Goal: Information Seeking & Learning: Check status

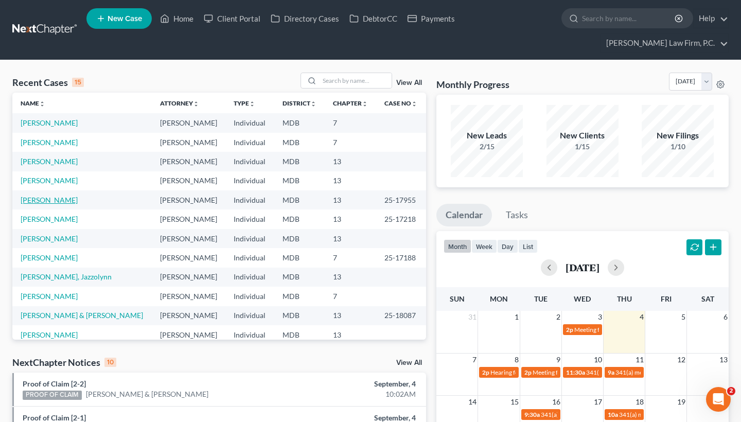
click at [63, 200] on link "[PERSON_NAME]" at bounding box center [49, 200] width 57 height 9
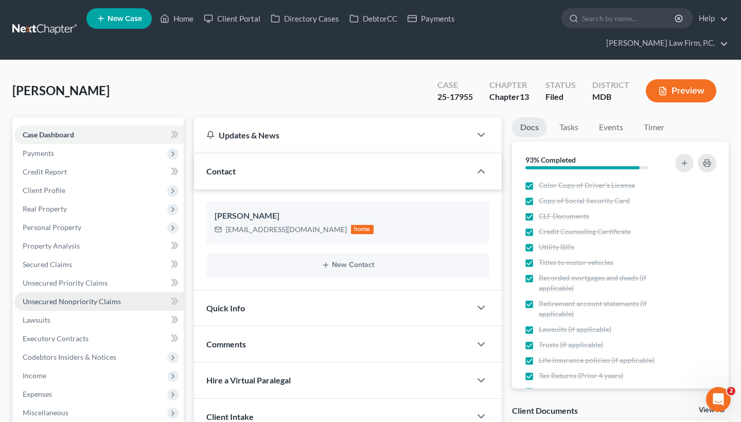
scroll to position [6, 0]
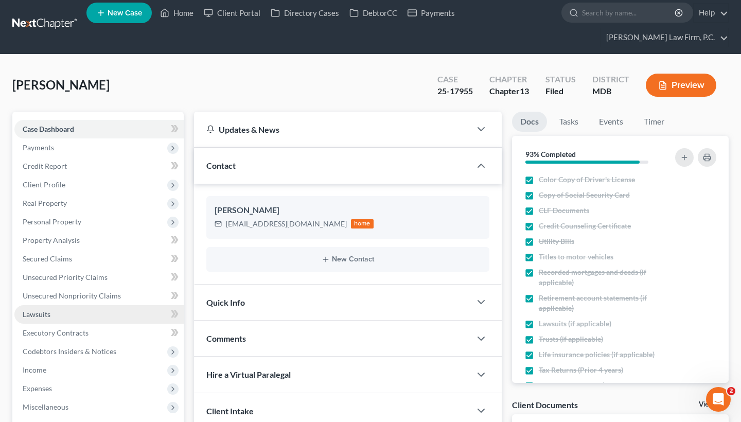
click at [57, 312] on link "Lawsuits" at bounding box center [98, 314] width 169 height 19
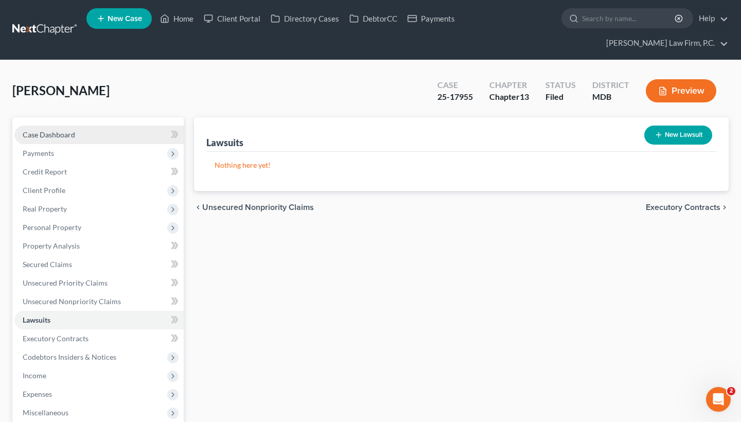
click at [87, 138] on link "Case Dashboard" at bounding box center [98, 135] width 169 height 19
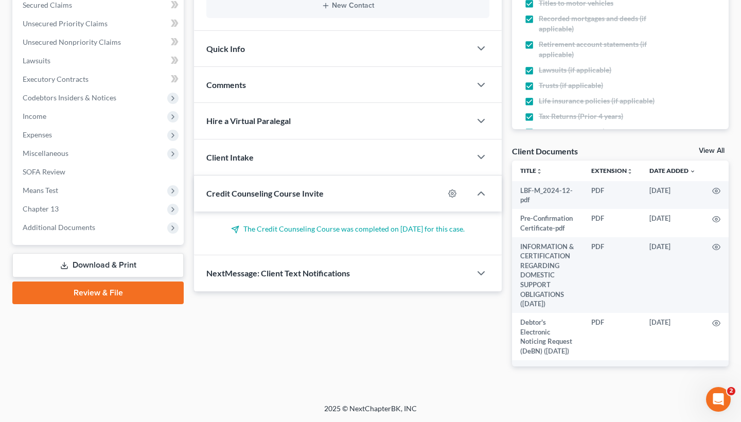
scroll to position [259, 0]
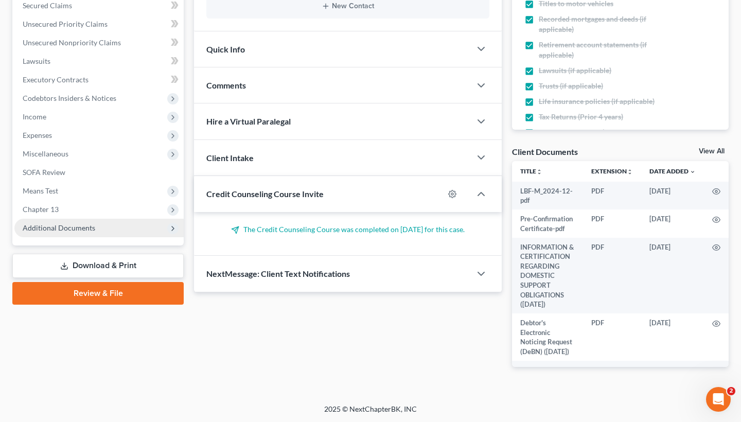
click at [105, 227] on span "Additional Documents" at bounding box center [98, 228] width 169 height 19
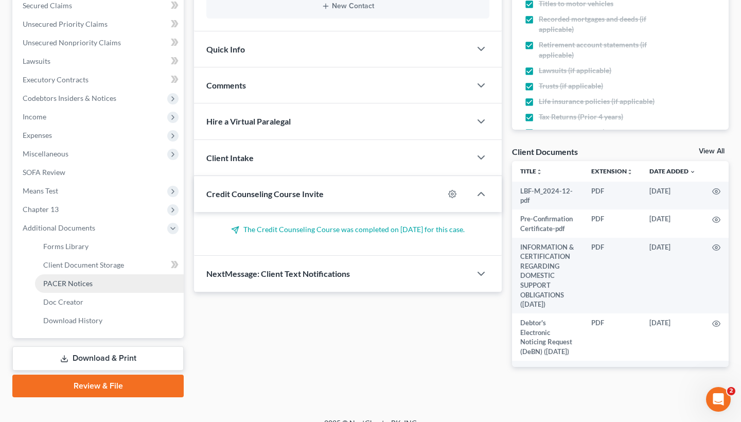
click at [66, 284] on span "PACER Notices" at bounding box center [67, 283] width 49 height 9
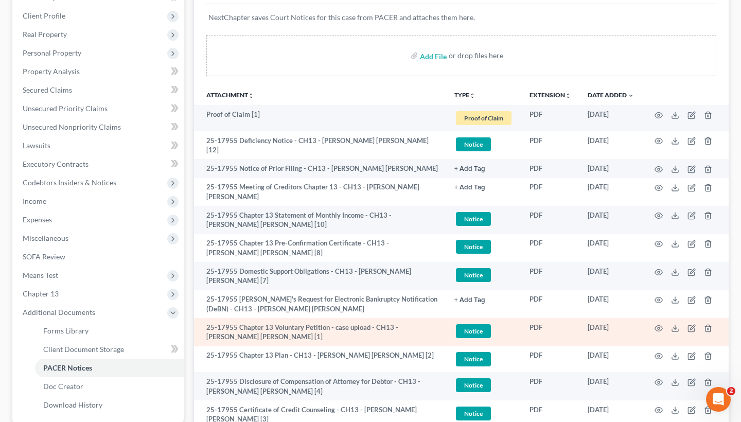
scroll to position [196, 0]
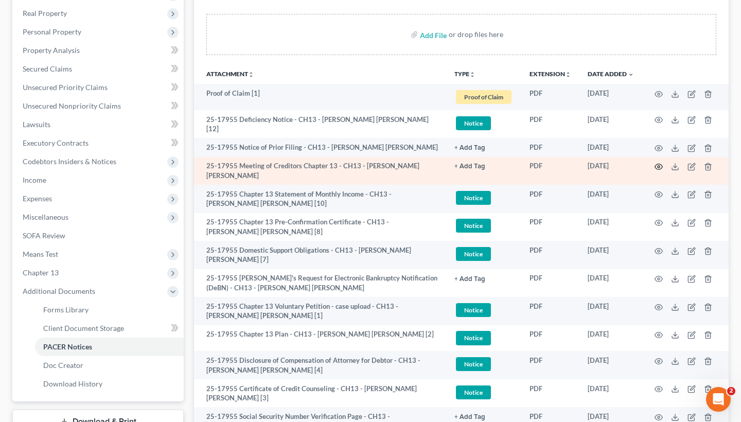
click at [660, 163] on icon "button" at bounding box center [659, 167] width 8 height 8
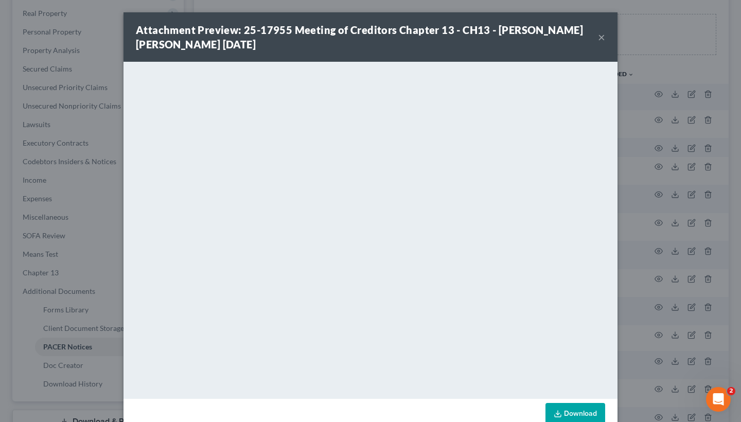
click at [600, 38] on button "×" at bounding box center [601, 37] width 7 height 12
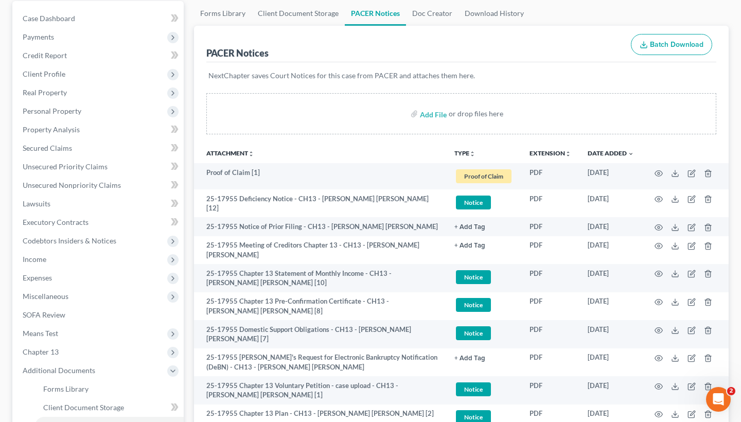
scroll to position [121, 0]
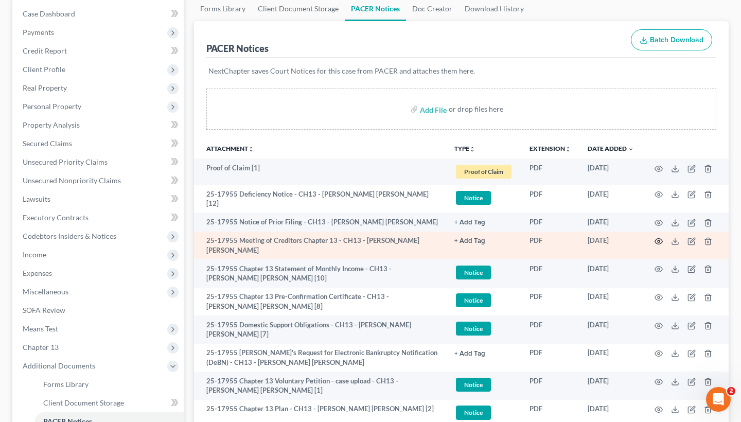
click at [660, 239] on icon "button" at bounding box center [659, 242] width 8 height 6
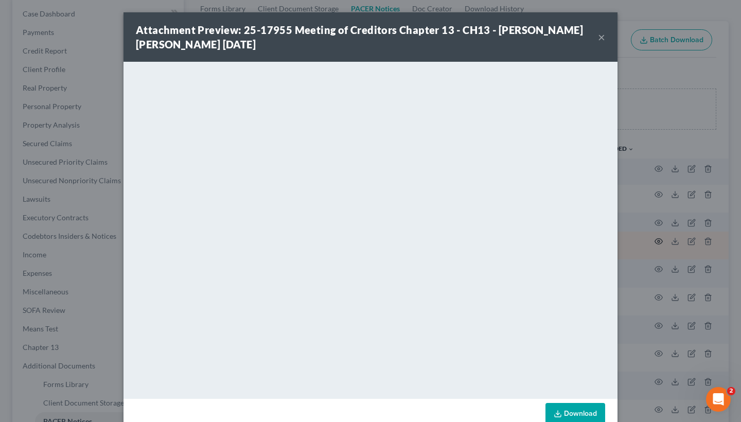
click at [660, 237] on div "Attachment Preview: 25-17955 Meeting of Creditors Chapter 13 - CH13 - [PERSON_N…" at bounding box center [370, 211] width 741 height 422
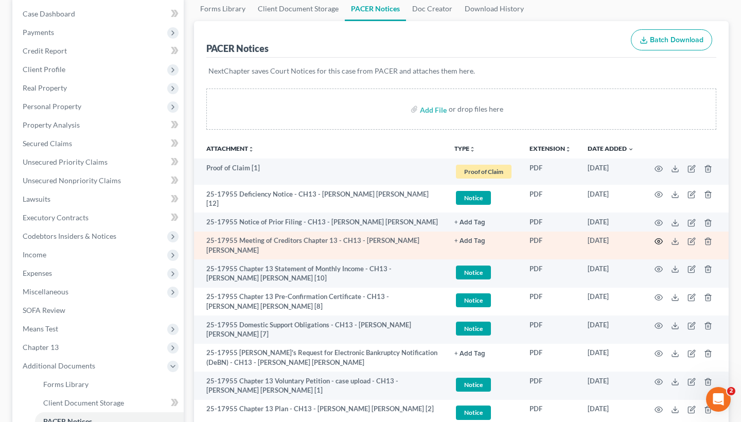
click at [656, 239] on icon "button" at bounding box center [659, 241] width 8 height 8
